Goal: Information Seeking & Learning: Learn about a topic

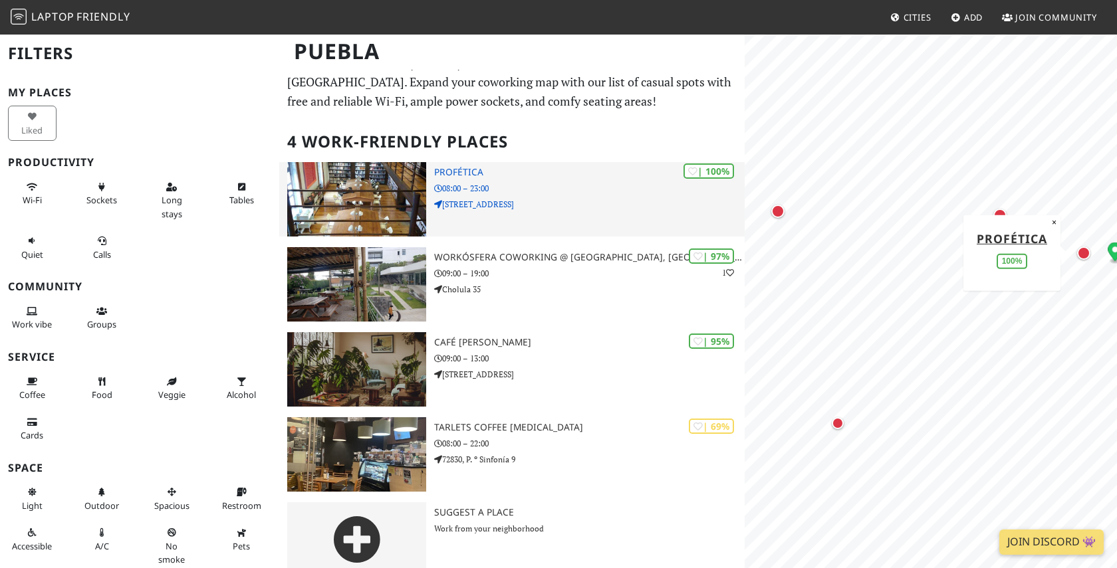
scroll to position [36, 0]
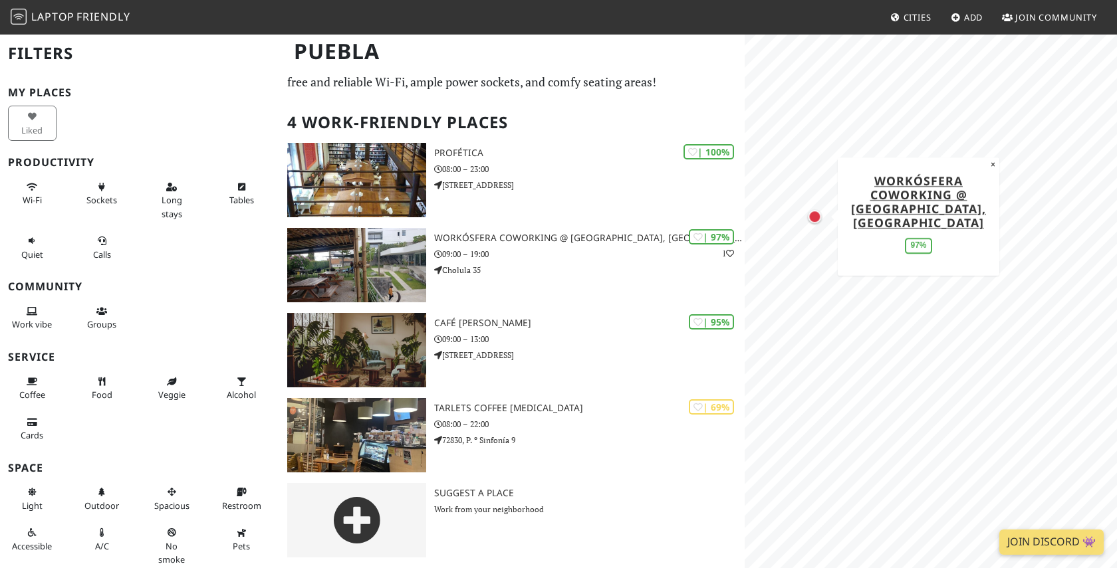
click at [859, 259] on div "MapLibre | Protomaps © OpenStreetMap Workósfera Coworking @ Cerro de La Paz, Pu…" at bounding box center [931, 317] width 372 height 568
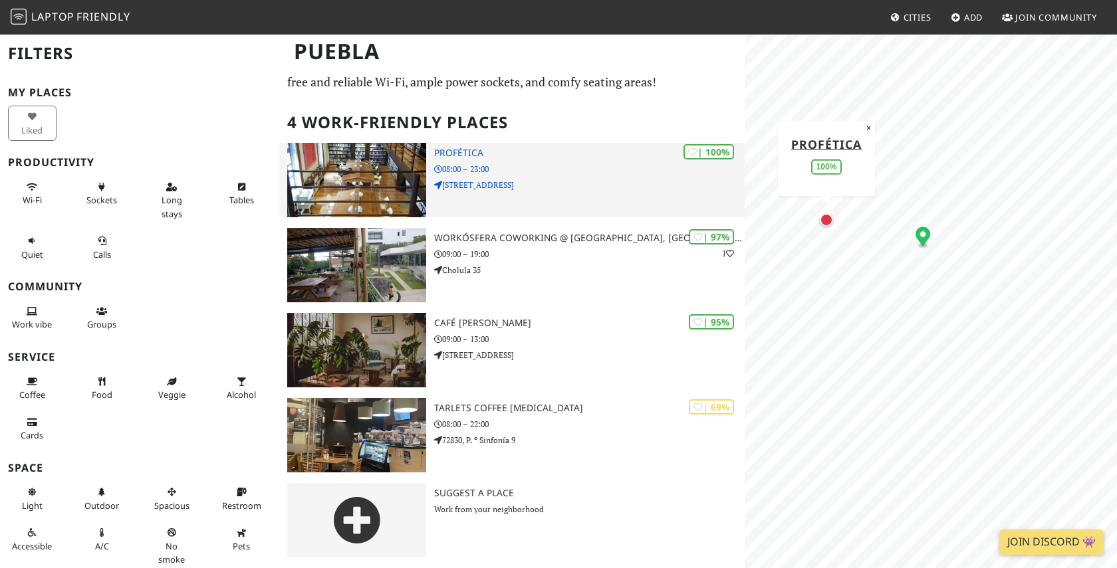
click at [462, 152] on h3 "Profética" at bounding box center [589, 153] width 310 height 11
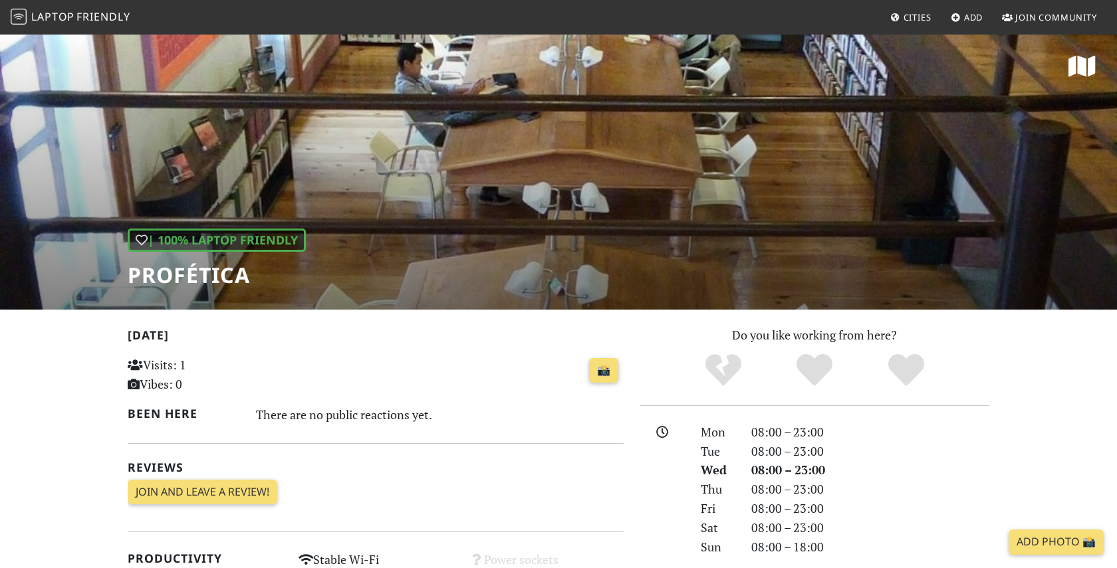
drag, startPoint x: 598, startPoint y: 164, endPoint x: 581, endPoint y: 231, distance: 69.2
click at [581, 231] on div "| 100% Laptop Friendly Profética" at bounding box center [558, 171] width 1117 height 277
